Goal: Task Accomplishment & Management: Manage account settings

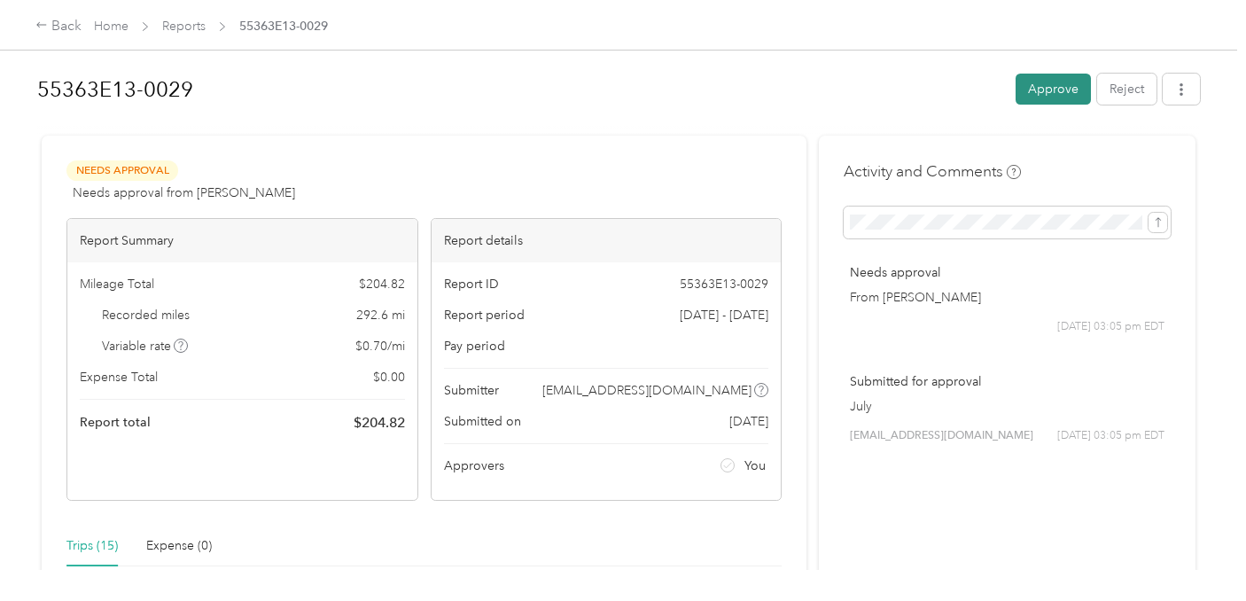
click at [1054, 88] on button "Approve" at bounding box center [1053, 89] width 75 height 31
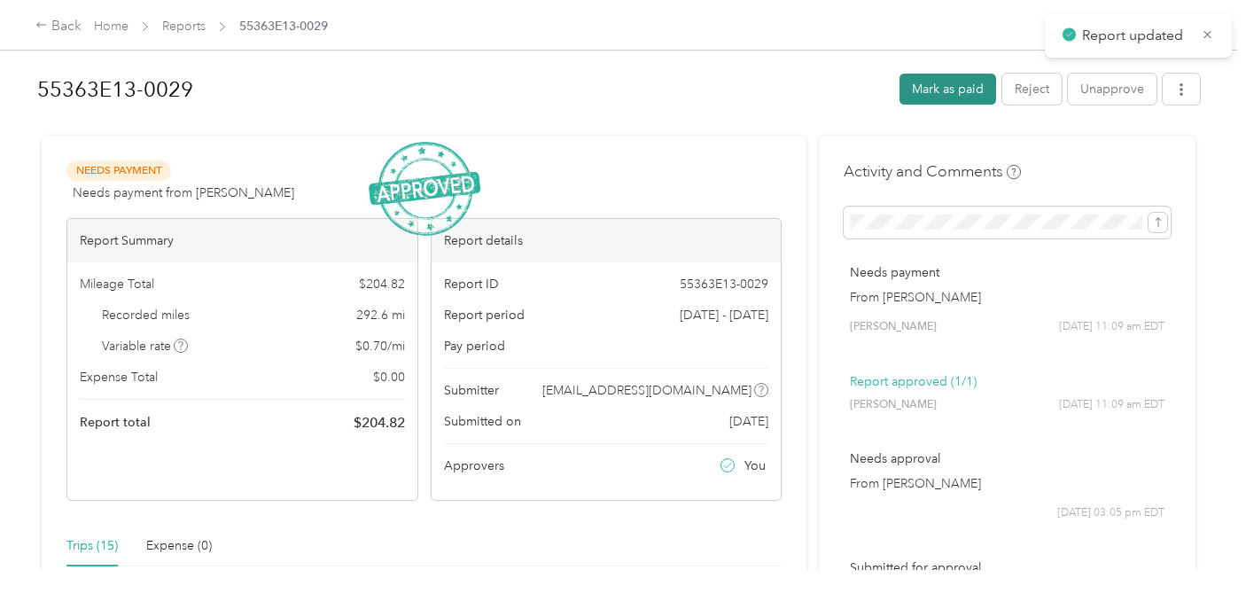
click at [977, 89] on button "Mark as paid" at bounding box center [948, 89] width 97 height 31
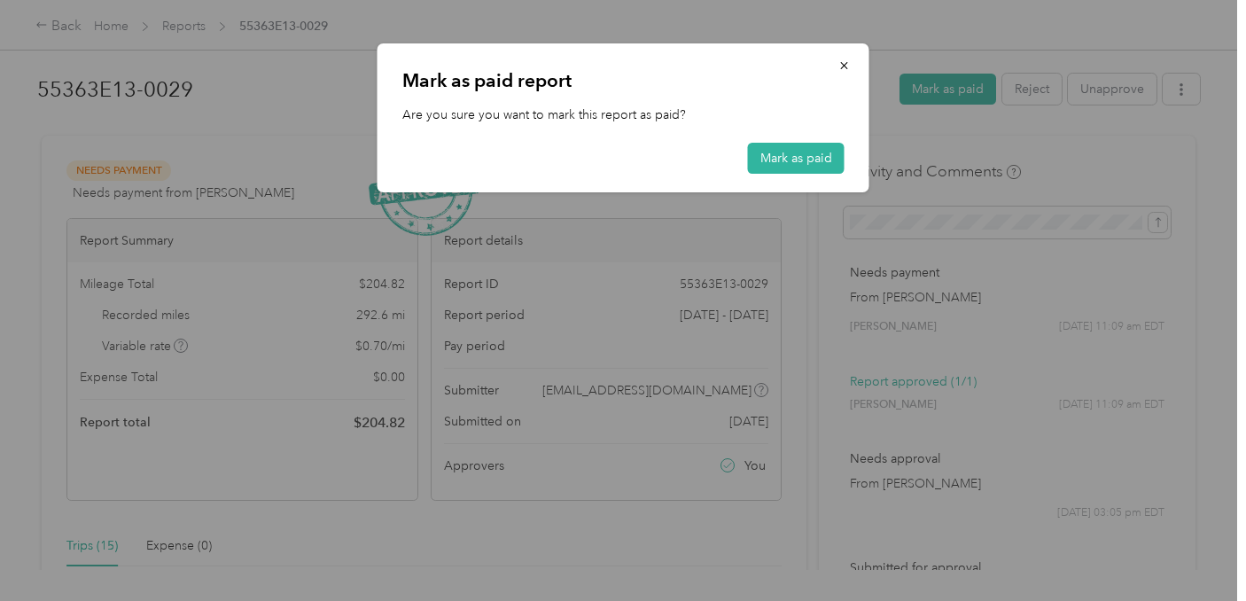
click at [793, 141] on div "[PERSON_NAME] as paid report Are you sure you want to mark this report as paid?…" at bounding box center [624, 117] width 492 height 149
click at [793, 161] on button "Mark as paid" at bounding box center [796, 158] width 97 height 31
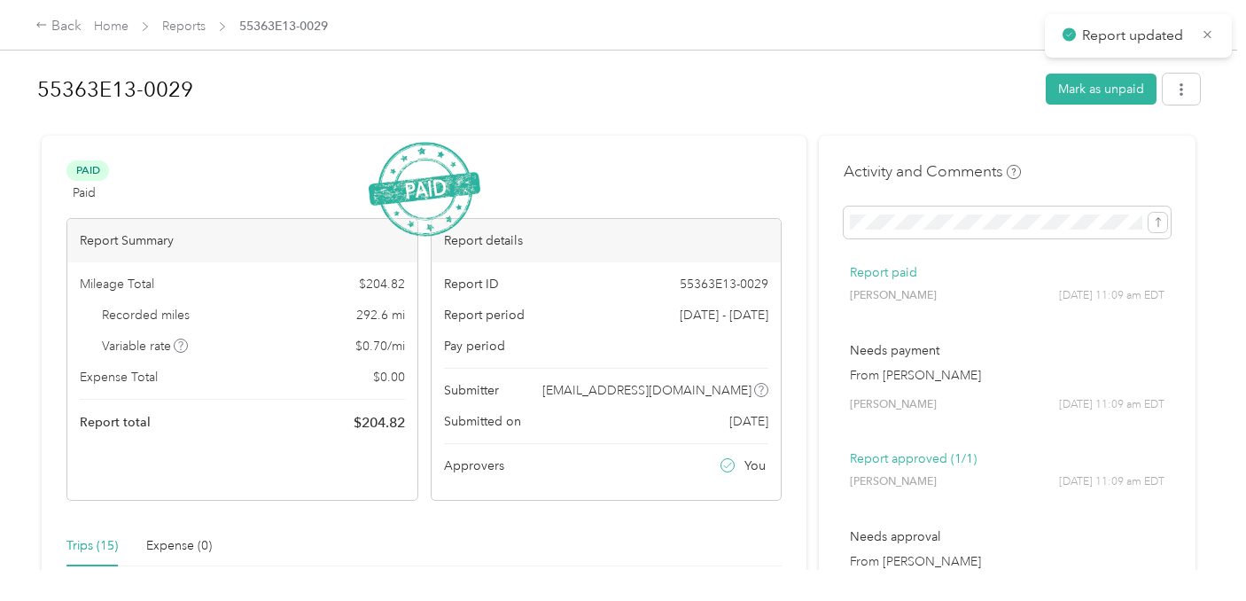
click at [159, 20] on div "Home Reports 55363E13-0029" at bounding box center [211, 26] width 234 height 19
click at [187, 27] on link "Reports" at bounding box center [183, 26] width 43 height 15
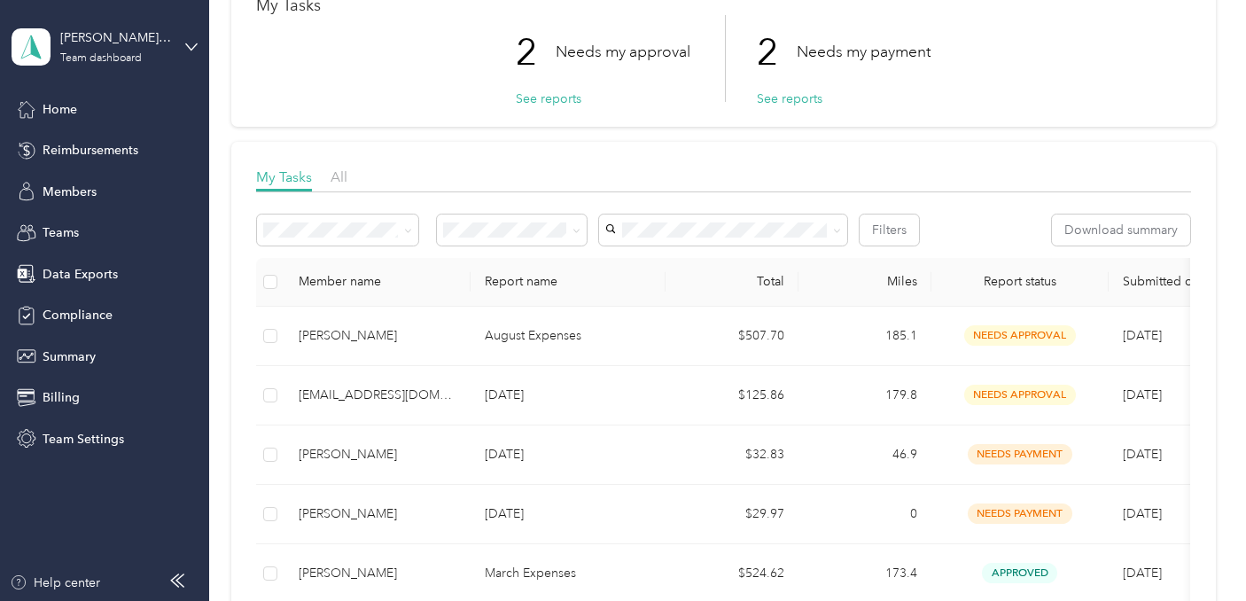
scroll to position [119, 0]
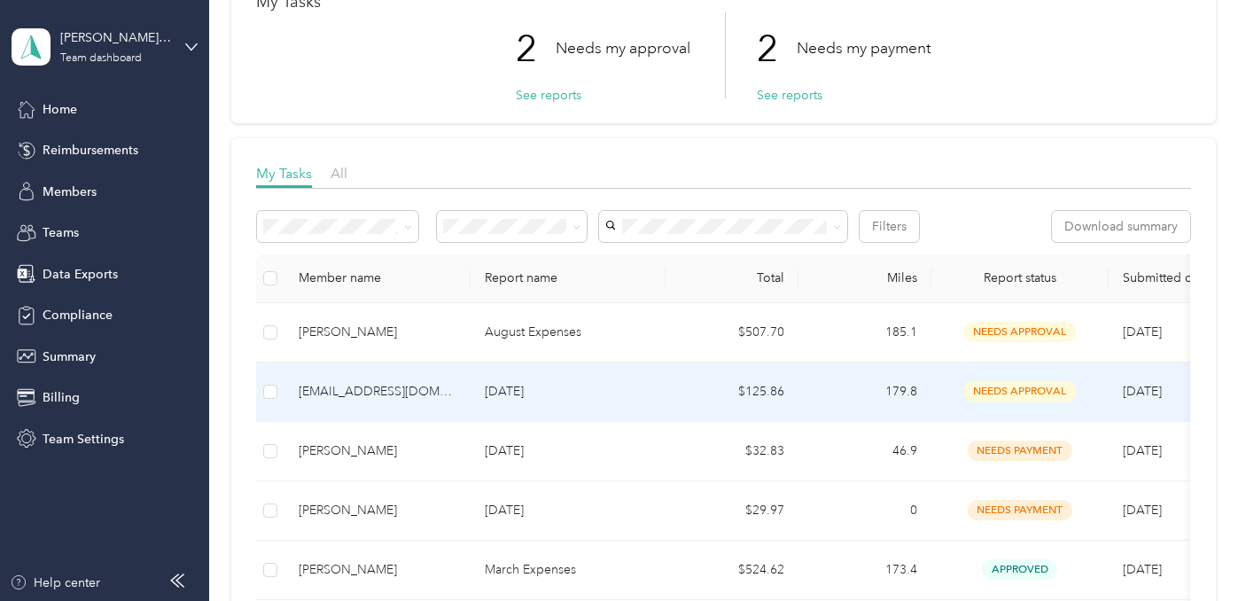
click at [569, 378] on td "[DATE]" at bounding box center [568, 392] width 195 height 59
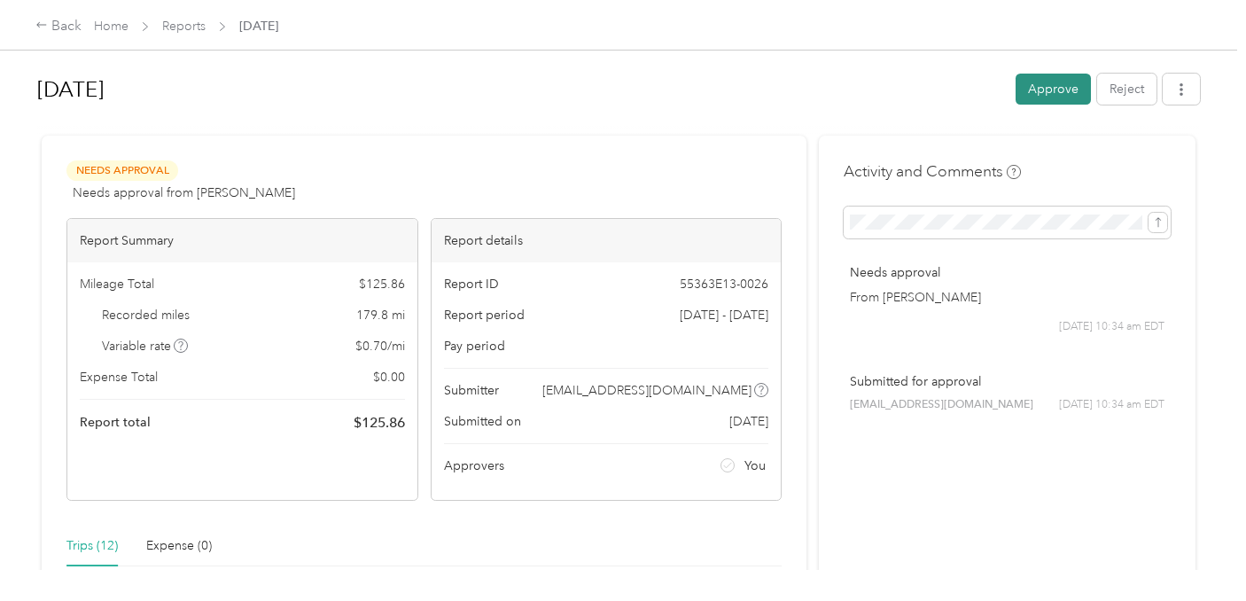
click at [1052, 96] on button "Approve" at bounding box center [1053, 89] width 75 height 31
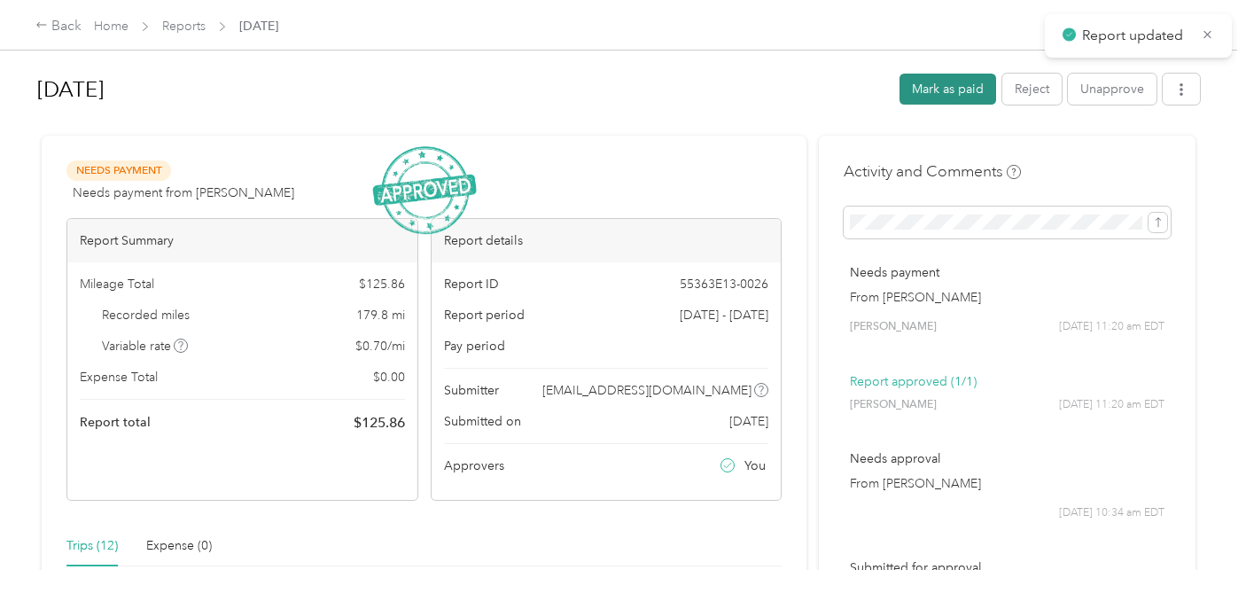
click at [972, 98] on button "Mark as paid" at bounding box center [948, 89] width 97 height 31
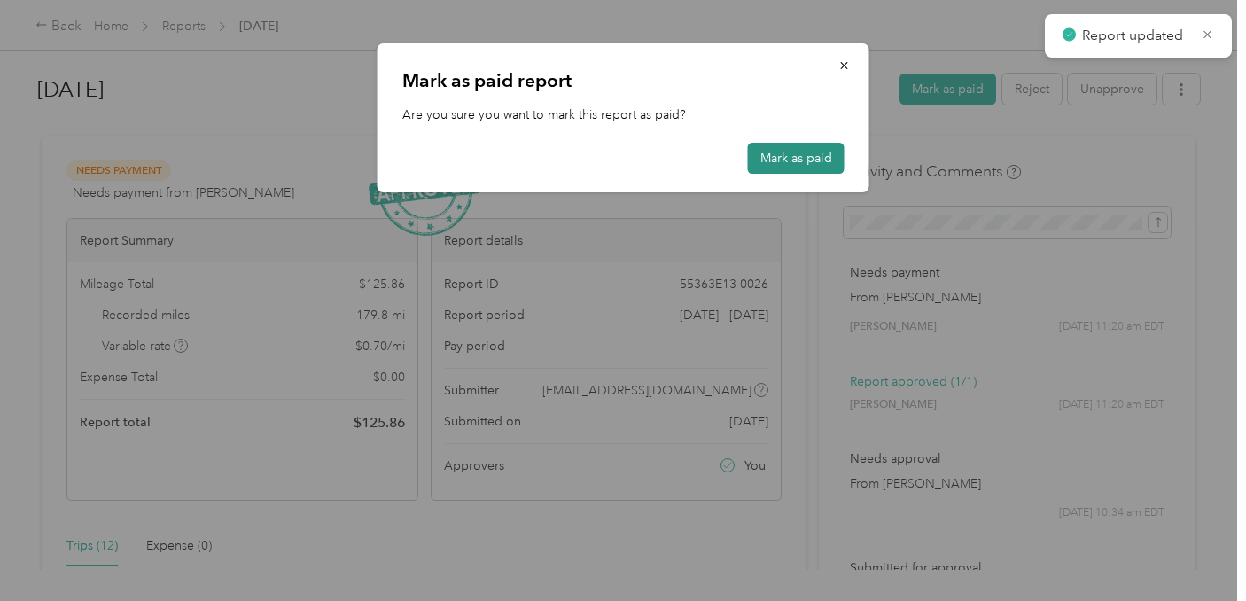
click at [808, 149] on button "Mark as paid" at bounding box center [796, 158] width 97 height 31
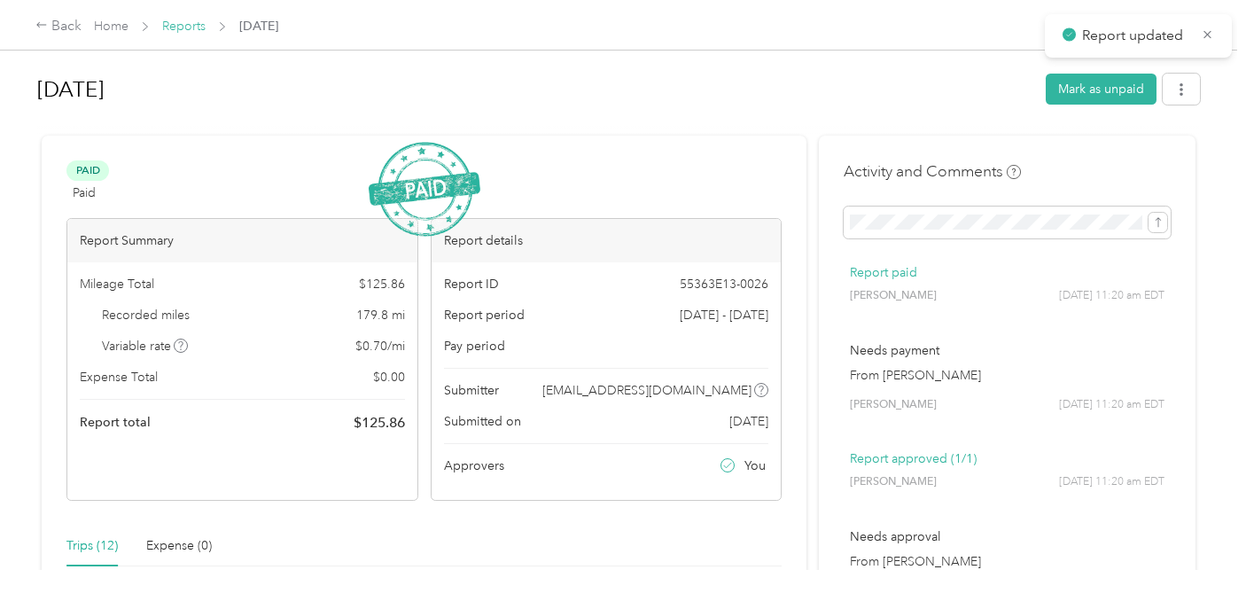
click at [188, 24] on link "Reports" at bounding box center [183, 26] width 43 height 15
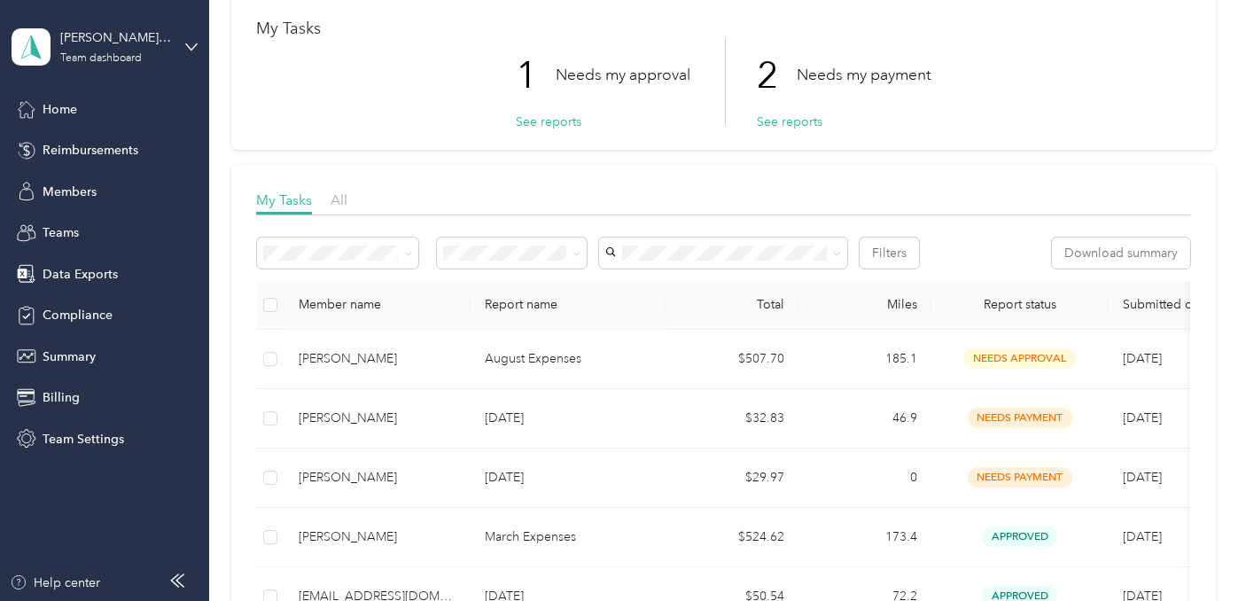
scroll to position [123, 0]
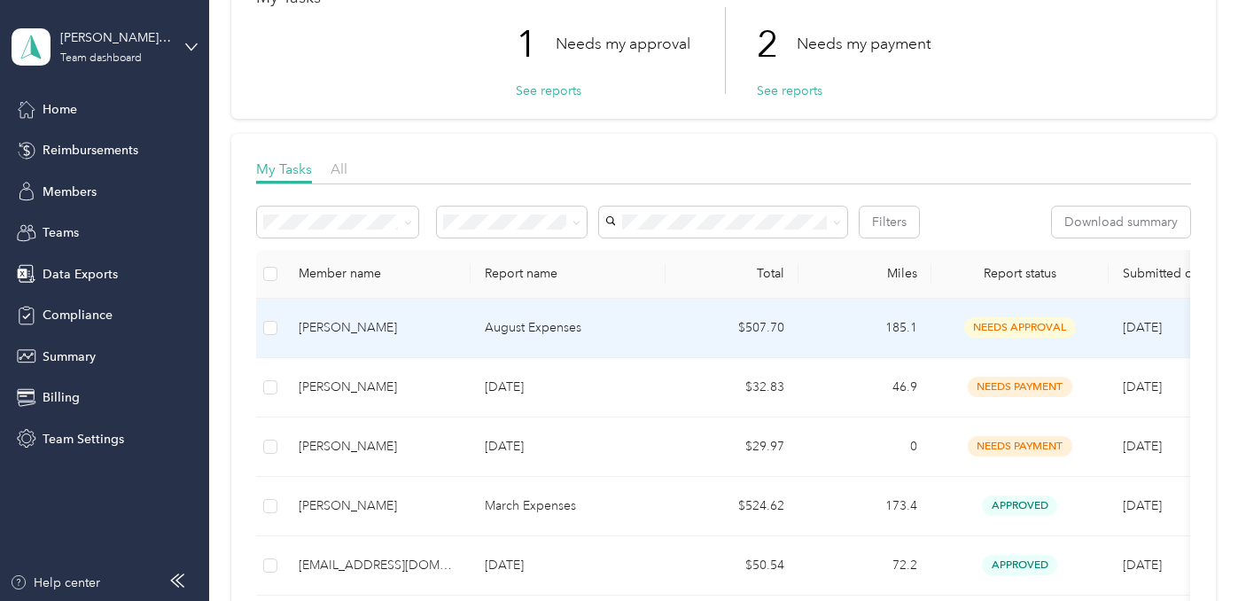
click at [615, 324] on p "August Expenses" at bounding box center [568, 328] width 167 height 20
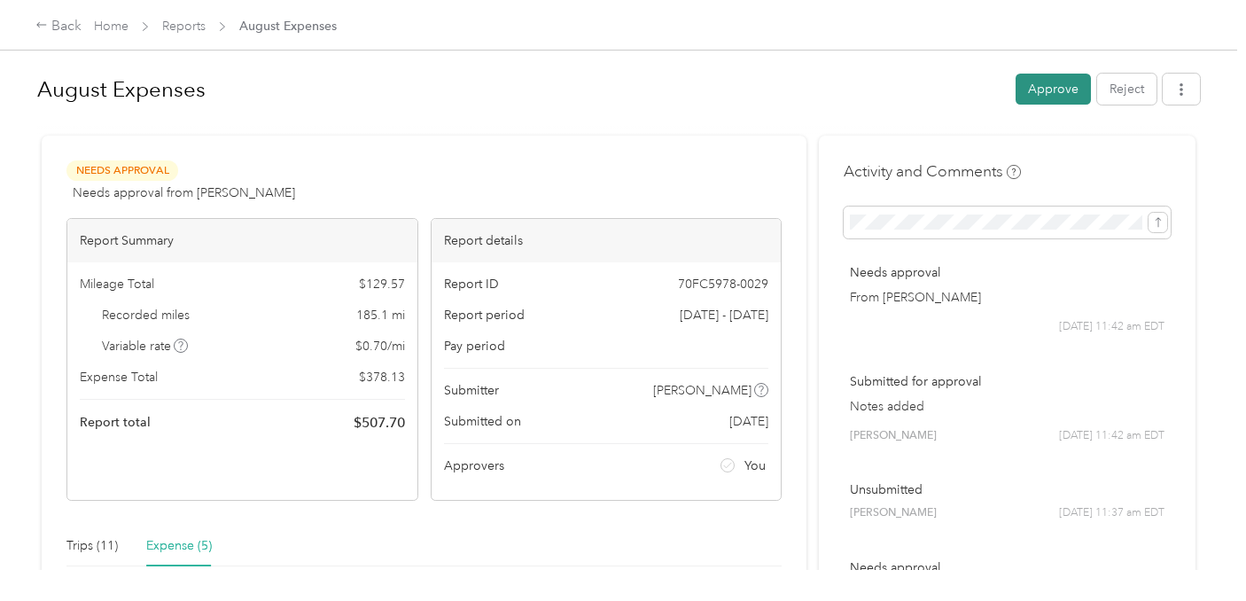
click at [1064, 90] on button "Approve" at bounding box center [1053, 89] width 75 height 31
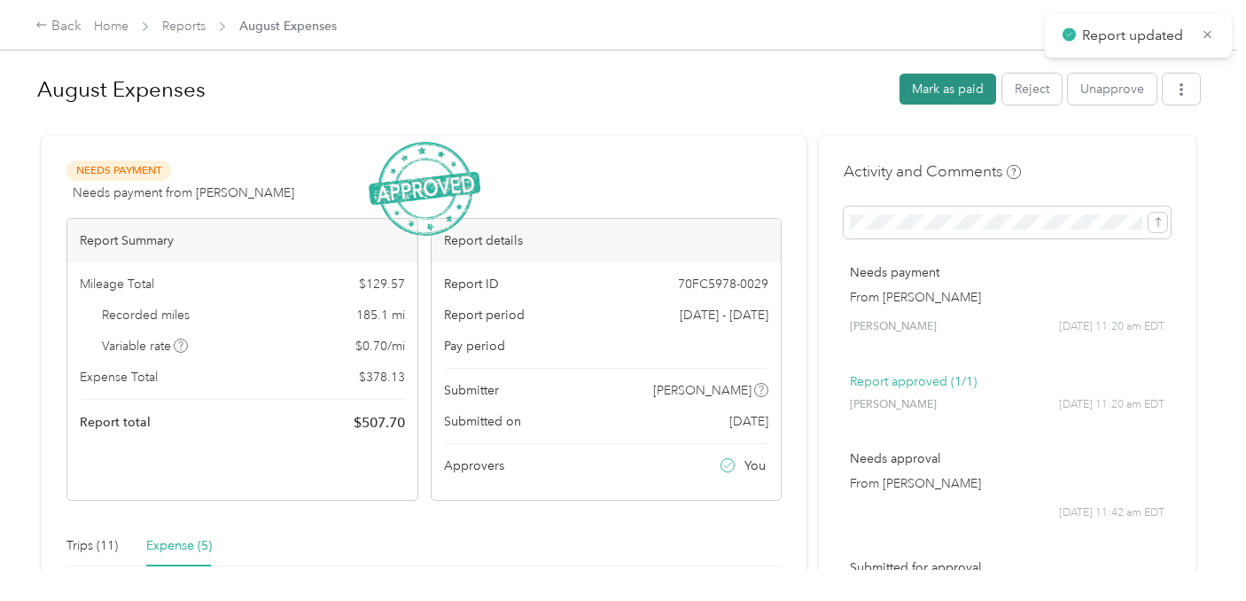
click at [957, 95] on button "Mark as paid" at bounding box center [948, 89] width 97 height 31
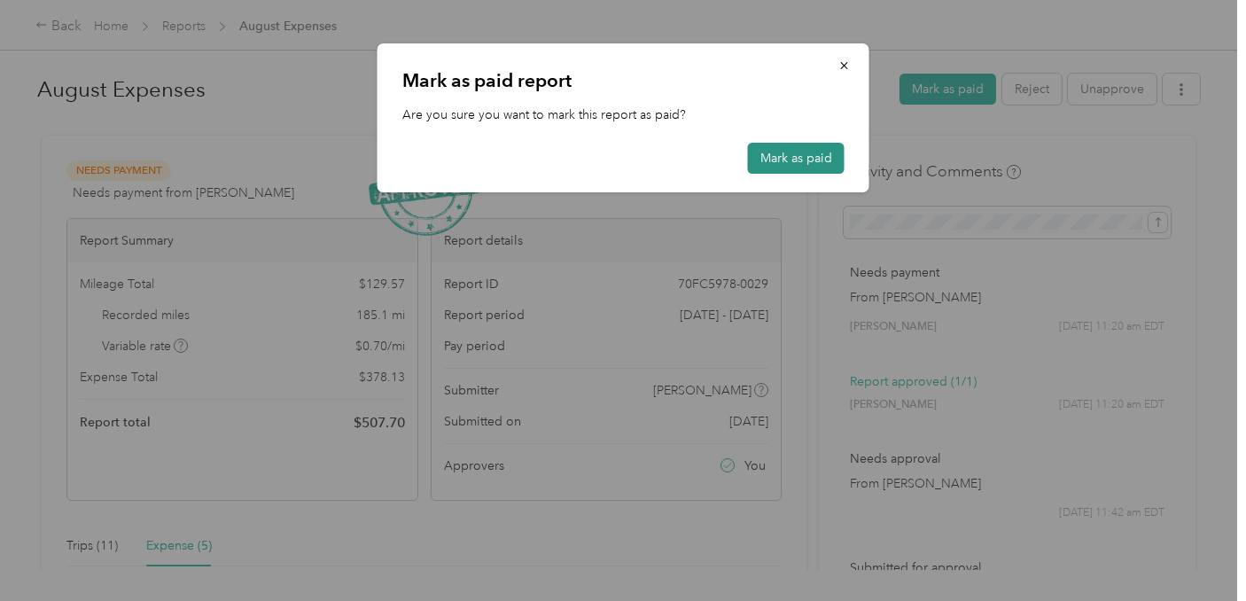
click at [785, 165] on button "Mark as paid" at bounding box center [796, 158] width 97 height 31
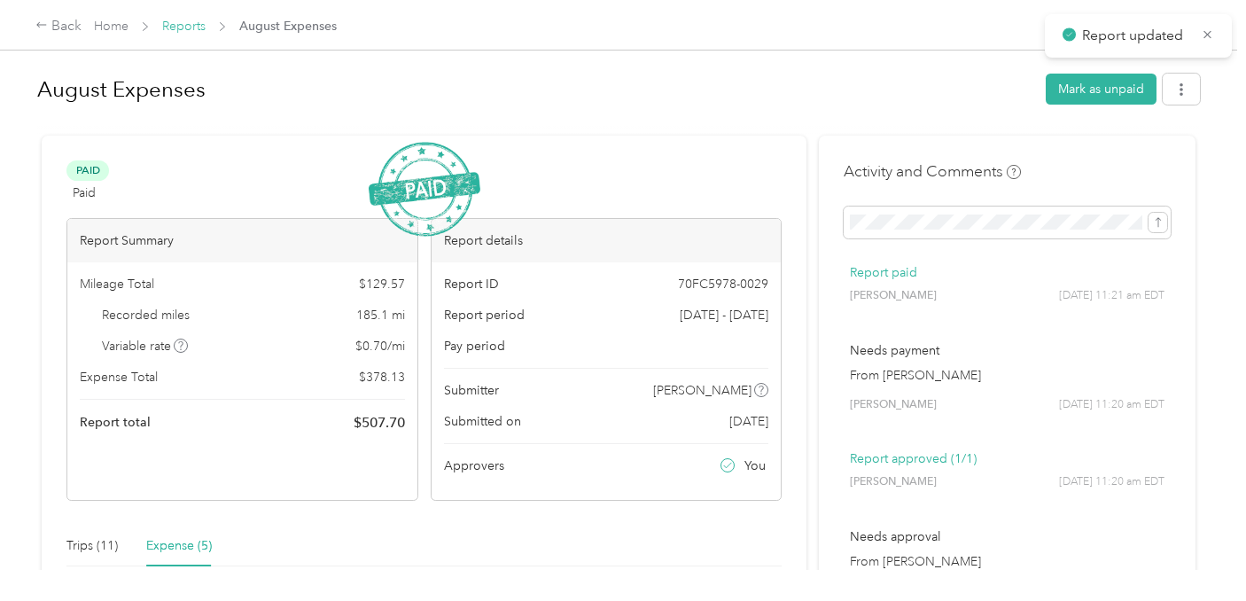
click at [191, 31] on link "Reports" at bounding box center [183, 26] width 43 height 15
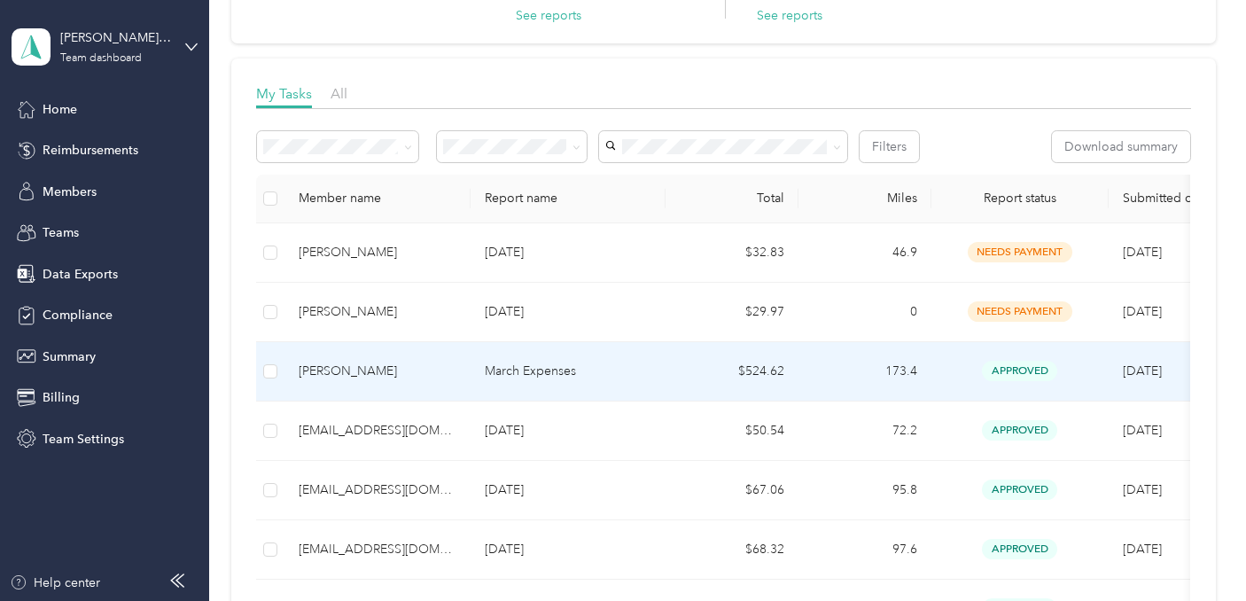
scroll to position [190, 0]
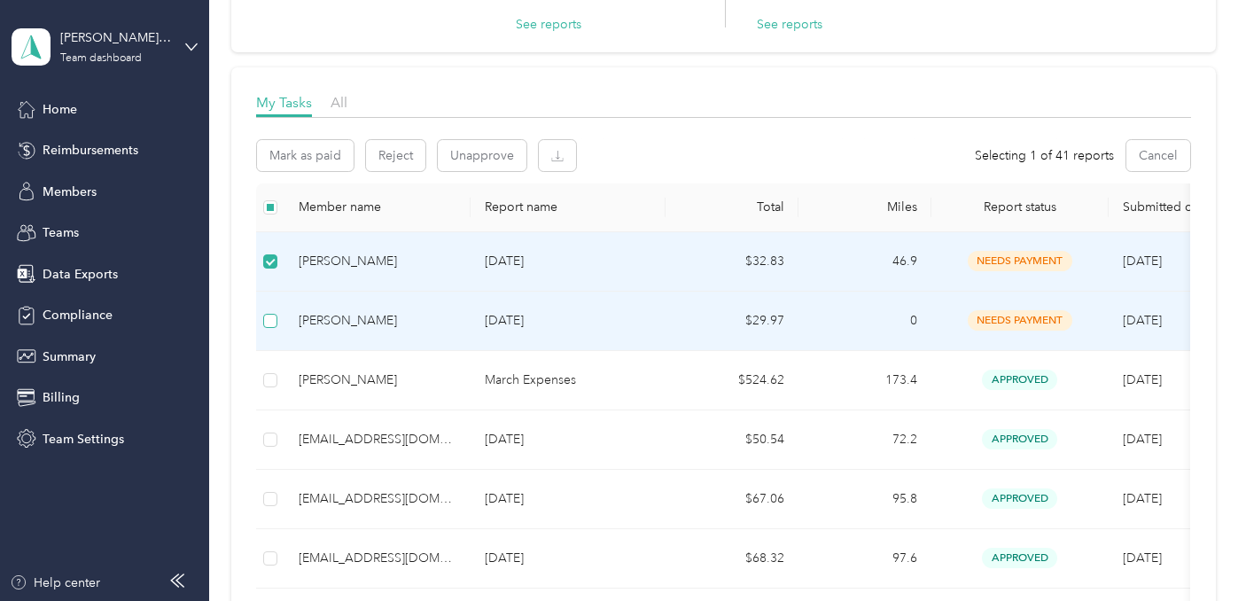
click at [264, 311] on label at bounding box center [270, 321] width 14 height 20
click at [319, 158] on button "Mark as paid" at bounding box center [305, 155] width 97 height 31
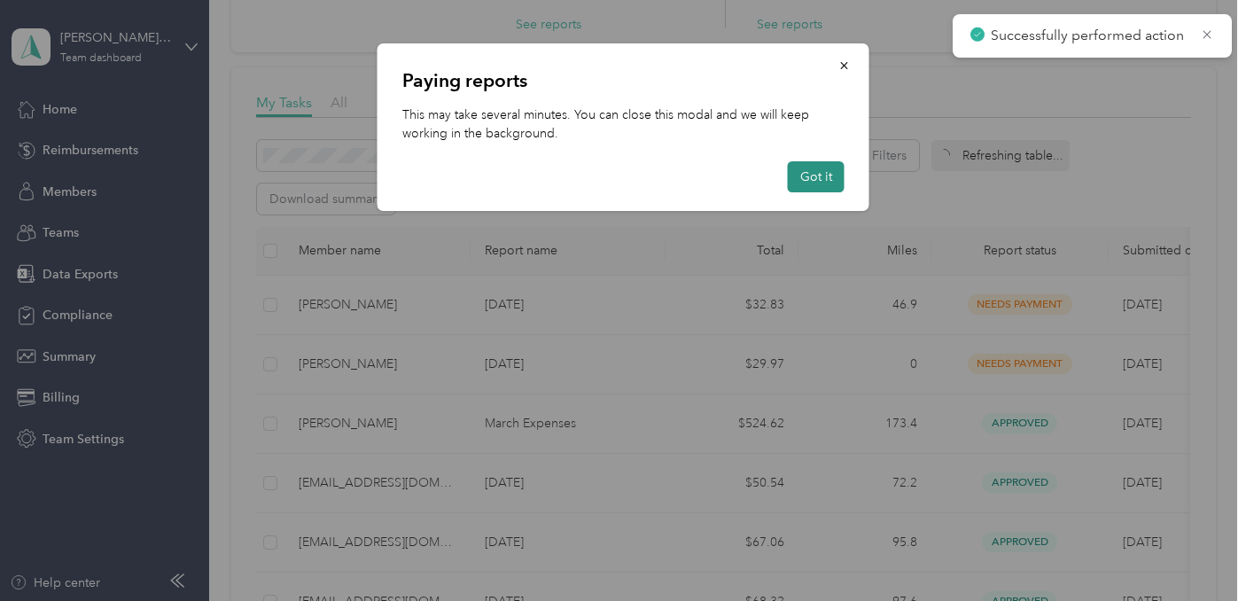
click at [799, 190] on button "Got it" at bounding box center [816, 176] width 57 height 31
